Goal: Find specific page/section: Find specific page/section

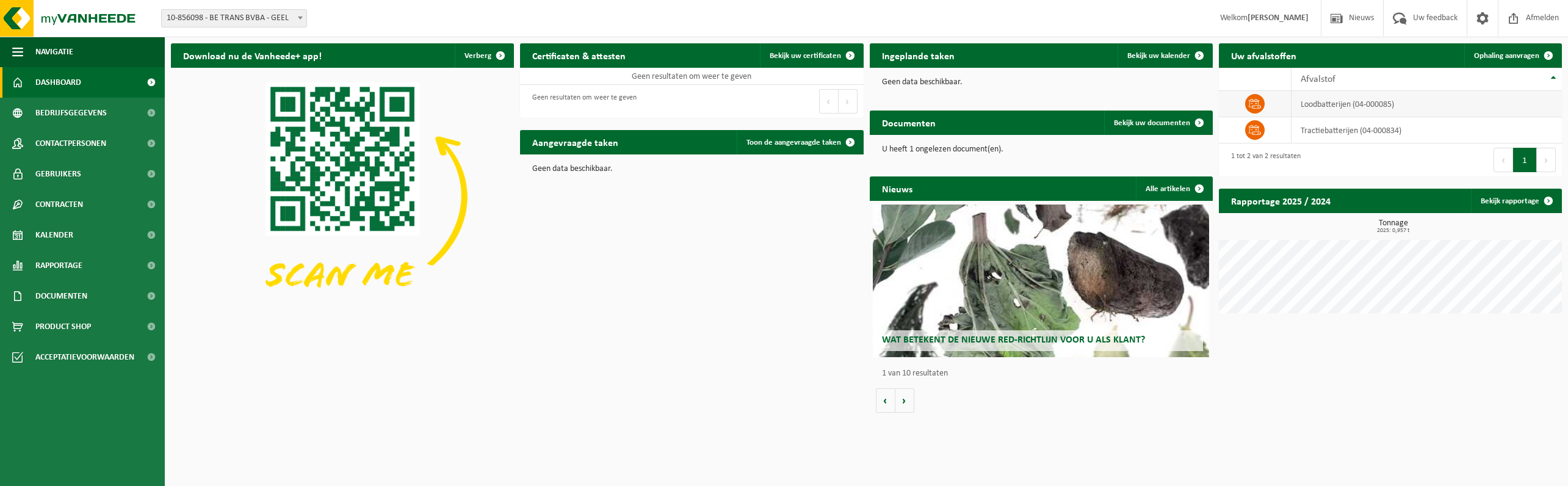
click at [1257, 104] on icon at bounding box center [1255, 104] width 12 height 12
click at [1254, 101] on icon at bounding box center [1255, 104] width 12 height 12
click at [1253, 101] on icon at bounding box center [1255, 104] width 12 height 12
click at [1381, 104] on td "loodbatterijen (04-000085)" at bounding box center [1427, 104] width 270 height 26
click at [1142, 120] on span "Bekijk uw documenten" at bounding box center [1152, 123] width 76 height 8
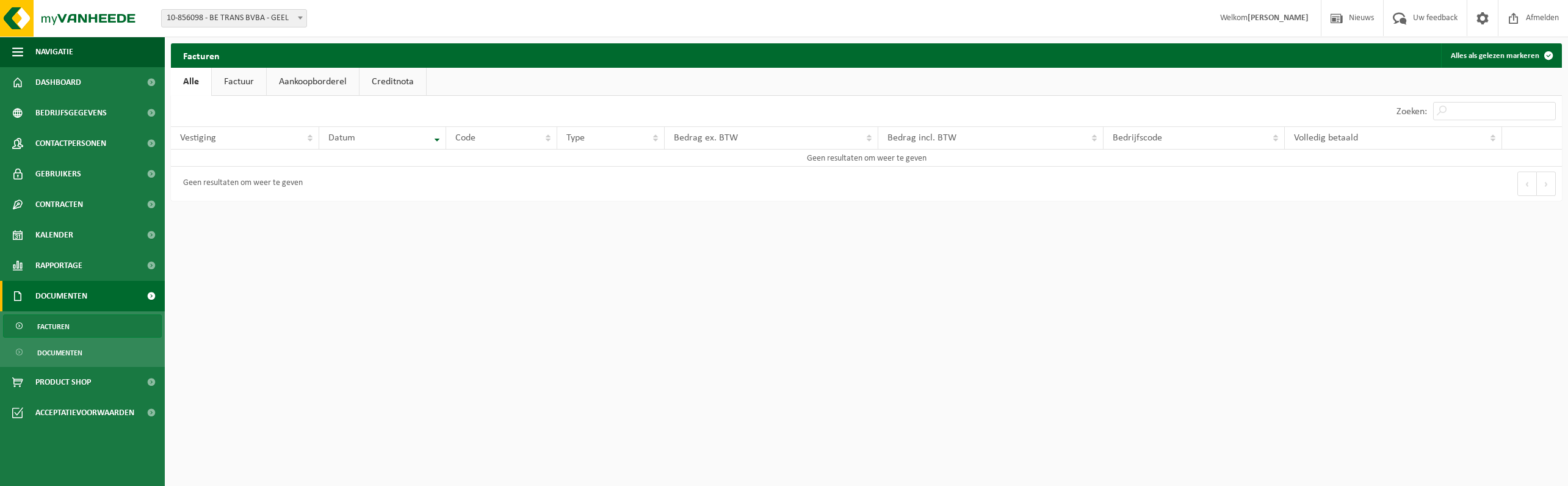
click at [228, 76] on link "Factuur" at bounding box center [239, 81] width 55 height 28
click at [328, 86] on link "Aankoopborderel" at bounding box center [314, 81] width 92 height 28
click at [391, 86] on link "Creditnota" at bounding box center [398, 81] width 66 height 28
click at [194, 80] on link "Alle" at bounding box center [191, 81] width 40 height 28
click at [74, 83] on span "Dashboard" at bounding box center [58, 82] width 46 height 30
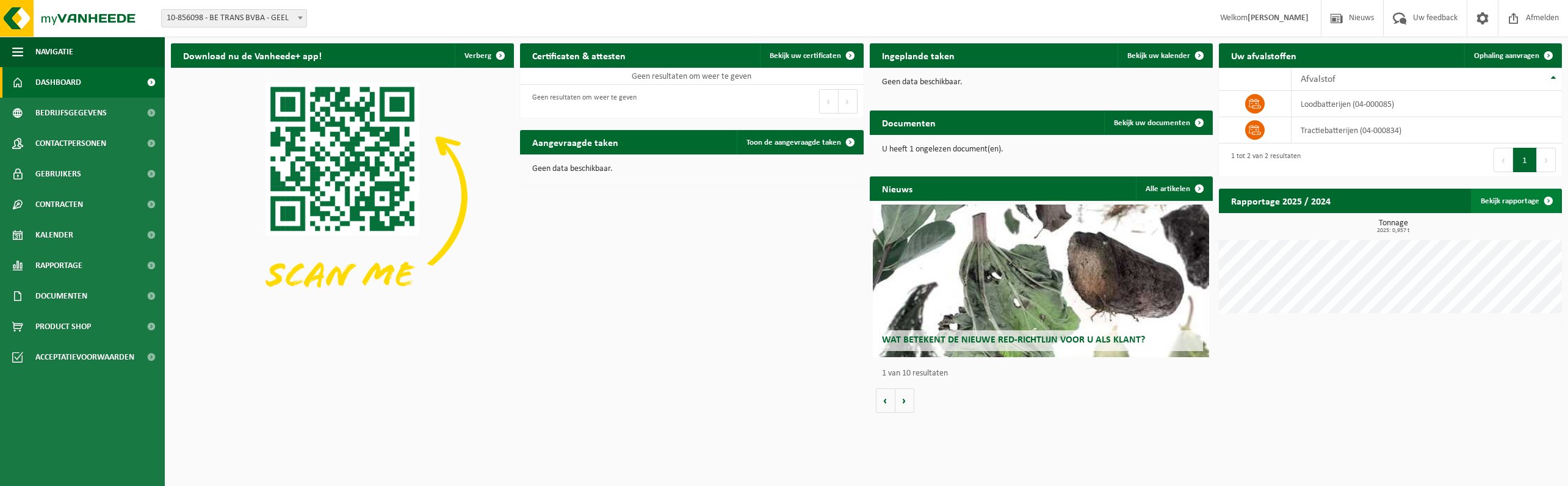
click at [1525, 198] on link "Bekijk rapportage" at bounding box center [1516, 200] width 90 height 24
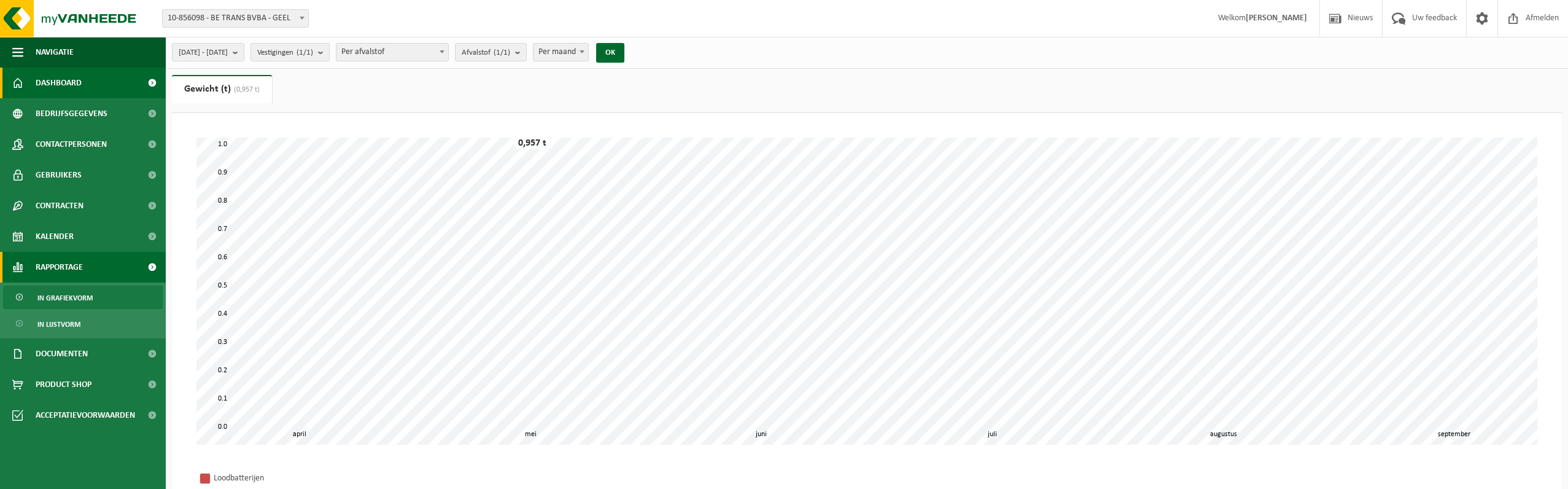
click at [58, 79] on span "Dashboard" at bounding box center [59, 82] width 46 height 31
